Goal: Task Accomplishment & Management: Complete application form

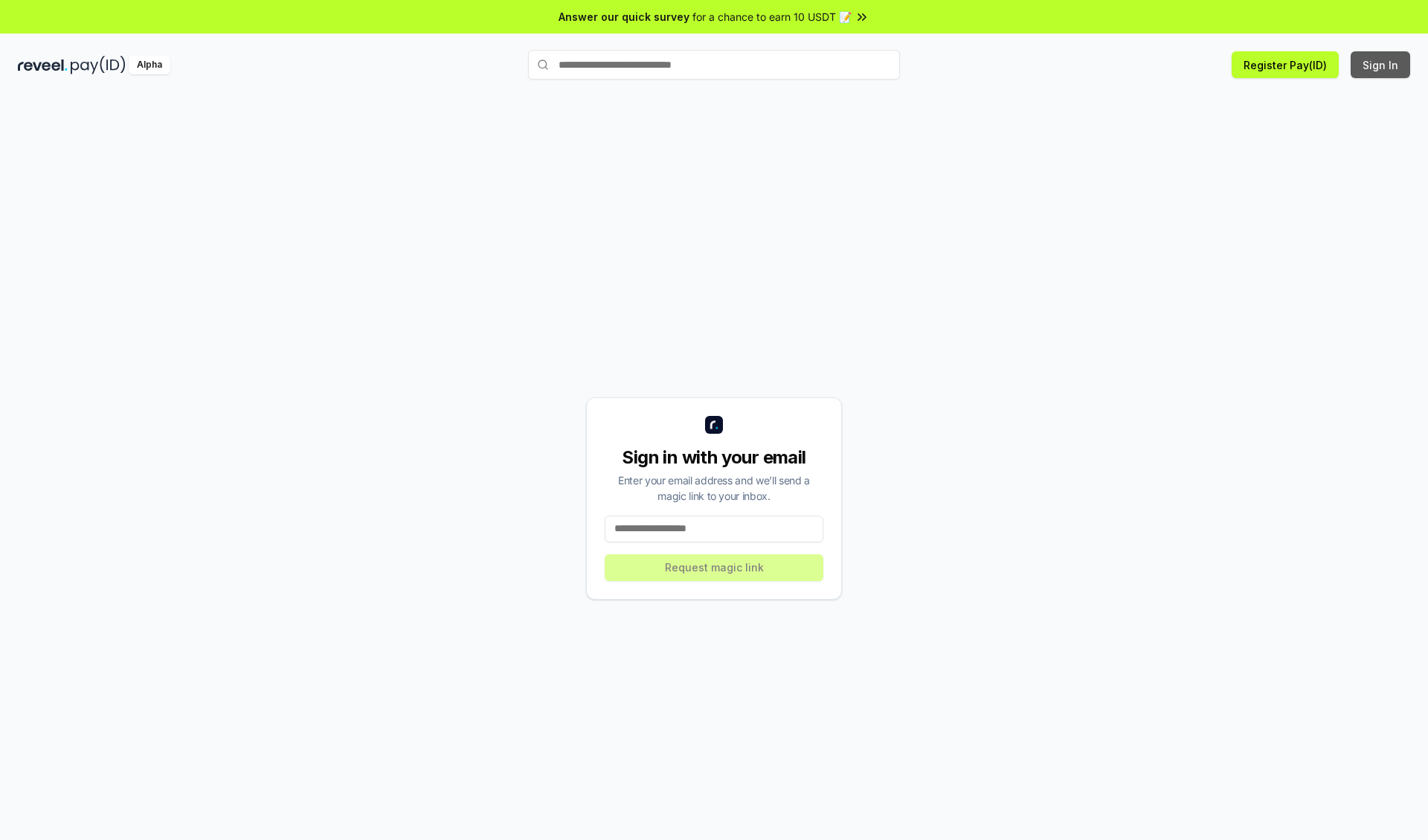
click at [1382, 65] on button "Sign In" at bounding box center [1381, 64] width 59 height 26
type input "**********"
click at [714, 567] on button "Request magic link" at bounding box center [714, 567] width 219 height 26
